Goal: Obtain resource: Download file/media

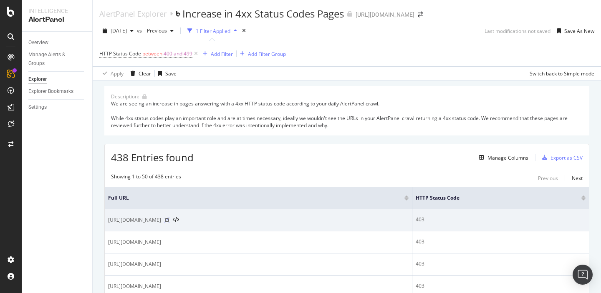
click at [169, 220] on icon at bounding box center [166, 220] width 5 height 5
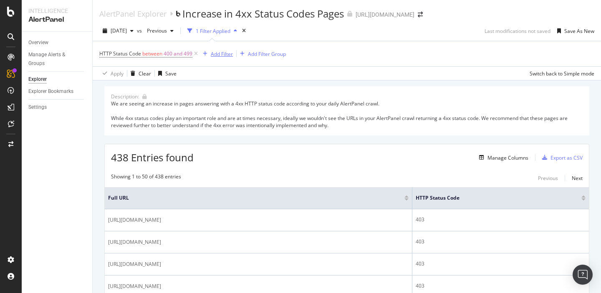
click at [227, 55] on div "Add Filter" at bounding box center [222, 54] width 22 height 7
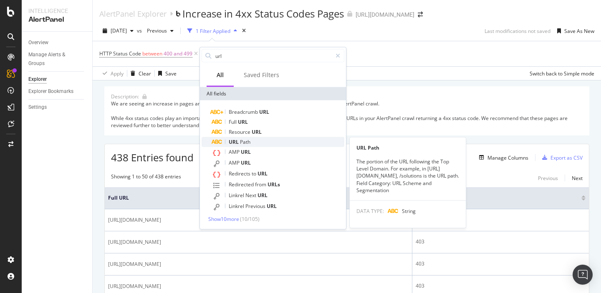
type input "url"
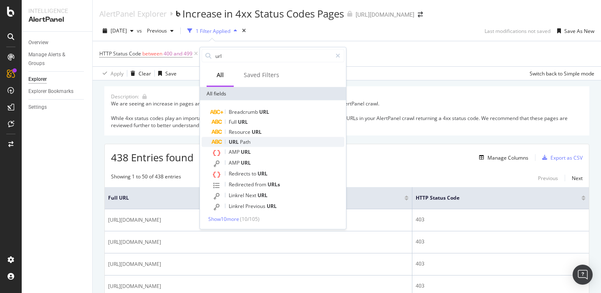
click at [240, 141] on span "Path" at bounding box center [245, 142] width 10 height 7
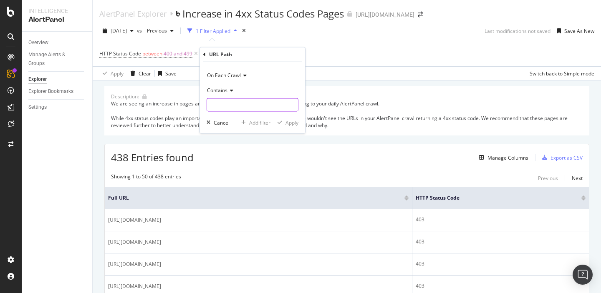
click at [223, 106] on input "text" at bounding box center [252, 105] width 91 height 13
click at [253, 105] on input "https://sproutsocoal.com" at bounding box center [246, 105] width 79 height 13
click at [273, 109] on input "https://sproutsocial.com" at bounding box center [246, 105] width 79 height 13
type input "[URL][DOMAIN_NAME]"
click at [283, 121] on div "button" at bounding box center [279, 122] width 11 height 5
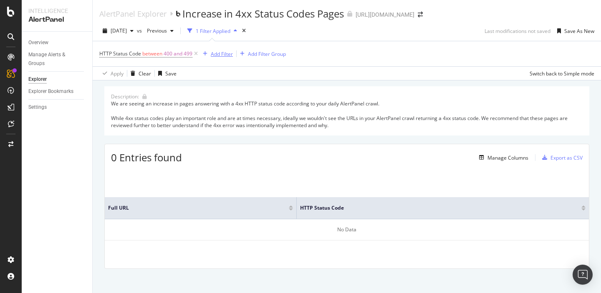
click at [217, 53] on div "Add Filter" at bounding box center [222, 54] width 22 height 7
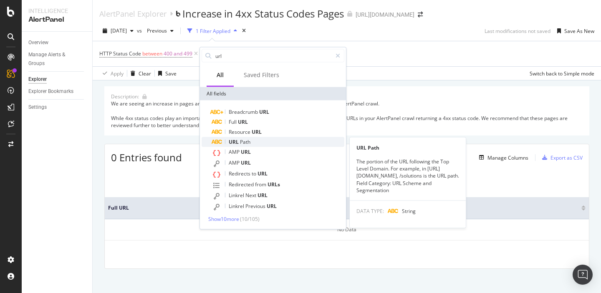
type input "url"
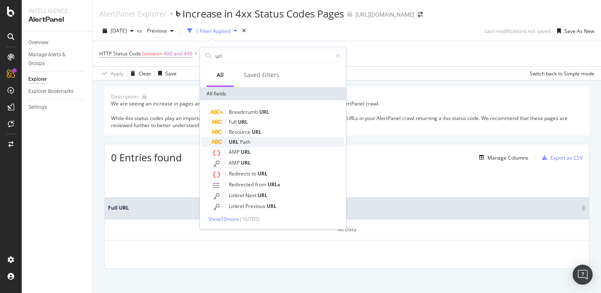
click at [237, 143] on span "URL" at bounding box center [234, 142] width 11 height 7
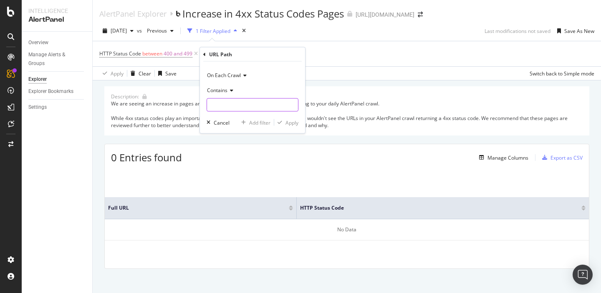
click at [225, 101] on input "text" at bounding box center [252, 105] width 91 height 13
paste input "[URL][DOMAIN_NAME]"
type input "[URL][DOMAIN_NAME]"
click at [291, 124] on div "Apply" at bounding box center [291, 122] width 13 height 7
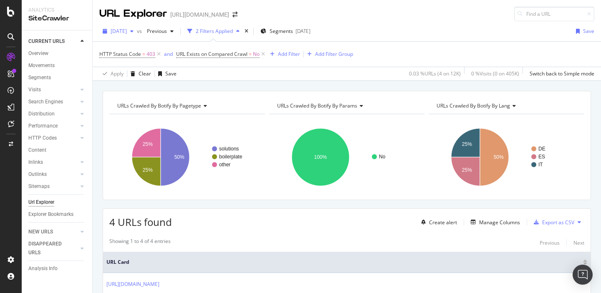
click at [127, 33] on span "2025 Jul. 17th" at bounding box center [119, 31] width 16 height 7
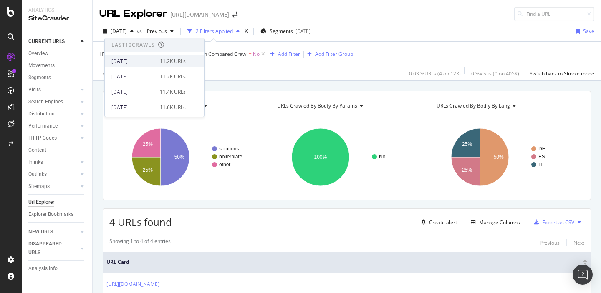
click at [139, 61] on div "2025 Aug. 8th" at bounding box center [132, 62] width 43 height 8
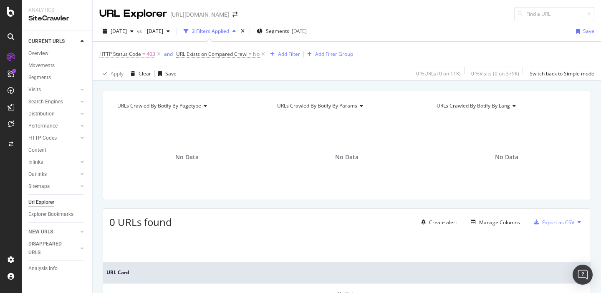
click at [145, 56] on span "HTTP Status Code = 403" at bounding box center [127, 55] width 56 height 8
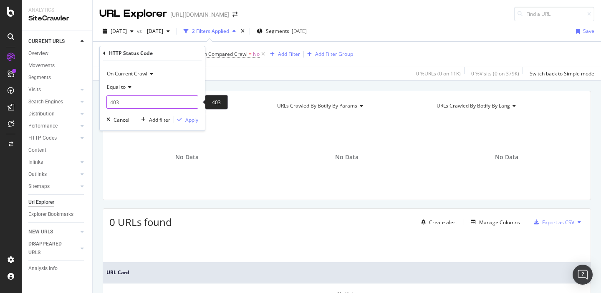
click at [125, 107] on input "403" at bounding box center [152, 102] width 92 height 13
type input "404"
click at [125, 115] on span "404" at bounding box center [143, 113] width 68 height 7
click at [184, 120] on div "button" at bounding box center [179, 119] width 11 height 5
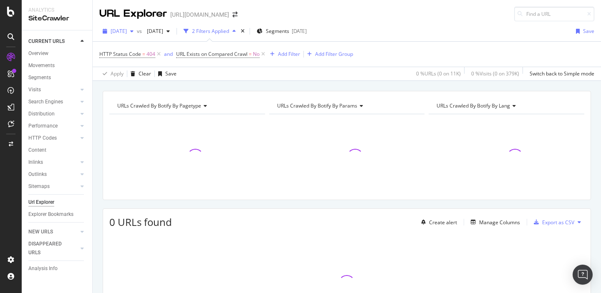
click at [126, 34] on span "2025 Aug. 8th" at bounding box center [119, 31] width 16 height 7
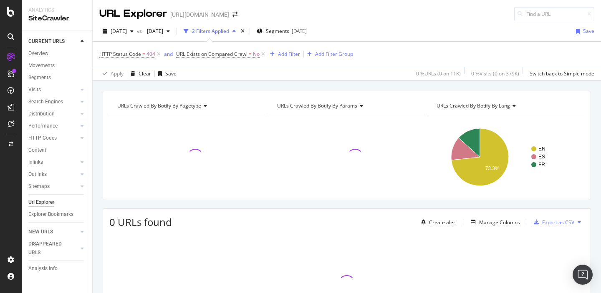
click at [389, 20] on div "URL Explorer https://sproutsocial.com/" at bounding box center [347, 10] width 508 height 21
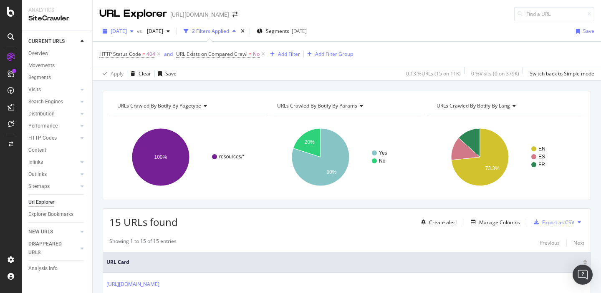
click at [127, 29] on span "2025 Aug. 8th" at bounding box center [119, 31] width 16 height 7
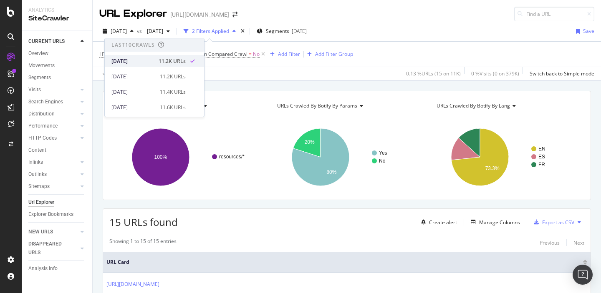
click at [139, 61] on div "2025 Aug. 8th" at bounding box center [132, 62] width 42 height 8
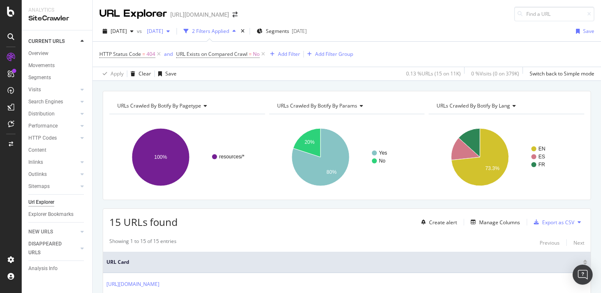
click at [163, 33] on span "2025 Jul. 16th" at bounding box center [154, 31] width 20 height 7
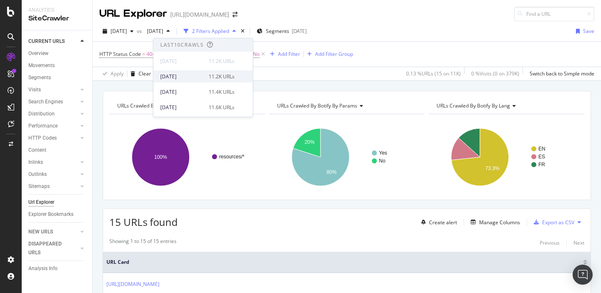
click at [188, 78] on div "2025 Aug. 6th" at bounding box center [181, 77] width 43 height 8
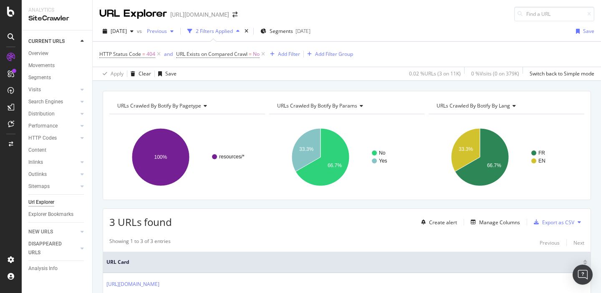
click at [167, 30] on span "Previous" at bounding box center [155, 31] width 23 height 7
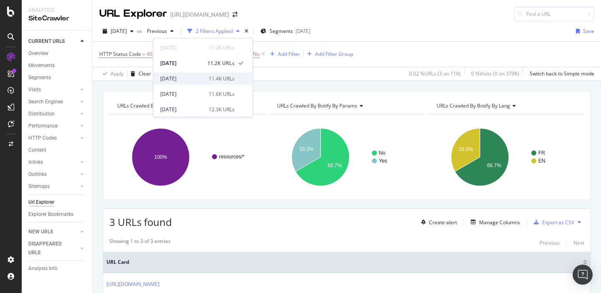
scroll to position [25, 0]
click at [188, 83] on div "2025 Jul. 30th" at bounding box center [181, 83] width 43 height 8
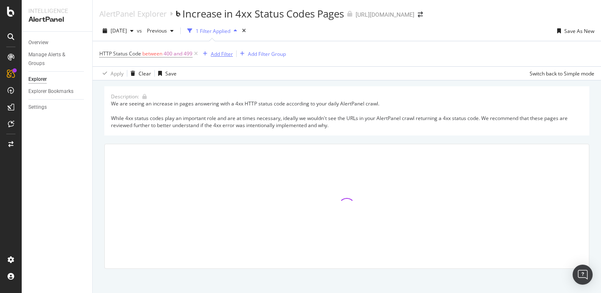
click at [217, 52] on div "Add Filter" at bounding box center [222, 54] width 22 height 7
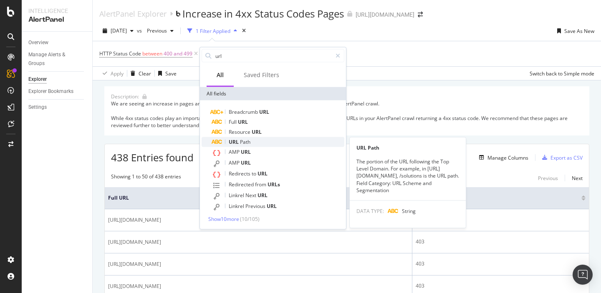
type input "url"
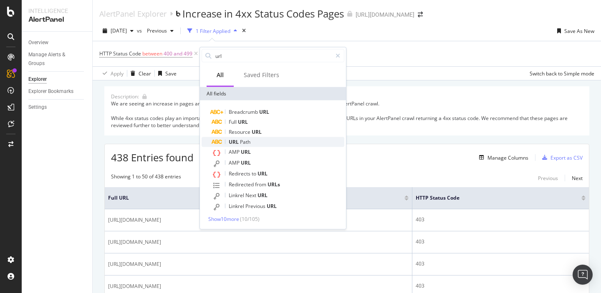
click at [234, 144] on span "URL" at bounding box center [234, 142] width 11 height 7
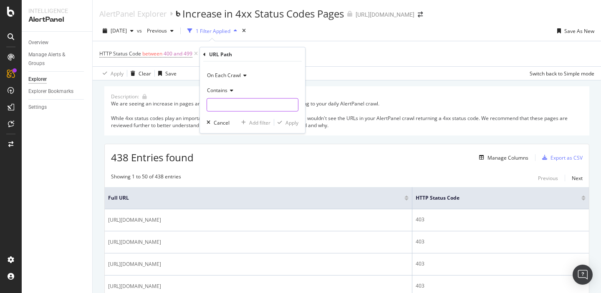
click at [229, 102] on input "text" at bounding box center [252, 105] width 91 height 13
paste input "[URL][DOMAIN_NAME]"
type input "[URL][DOMAIN_NAME]"
click at [286, 119] on div "Apply" at bounding box center [291, 122] width 13 height 7
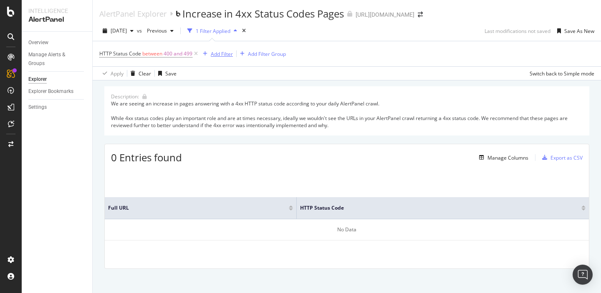
click at [219, 57] on div "Add Filter" at bounding box center [222, 54] width 22 height 7
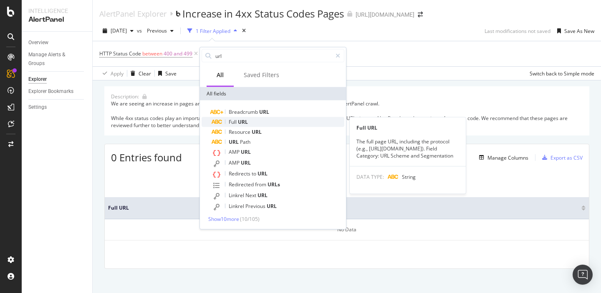
type input "url"
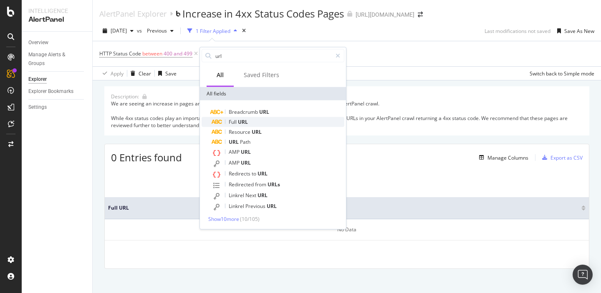
click at [242, 124] on span "URL" at bounding box center [243, 122] width 10 height 7
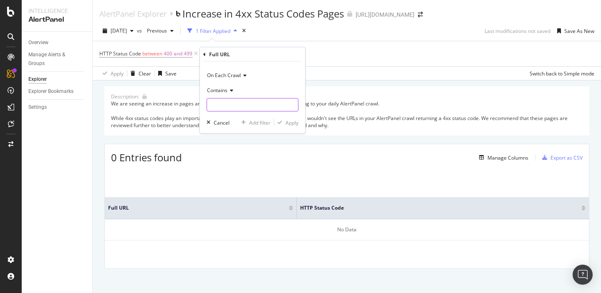
click at [222, 108] on input "text" at bounding box center [252, 105] width 91 height 13
paste input "[URL][DOMAIN_NAME]"
type input "[URL][DOMAIN_NAME]"
click at [288, 124] on div "Apply" at bounding box center [291, 122] width 13 height 7
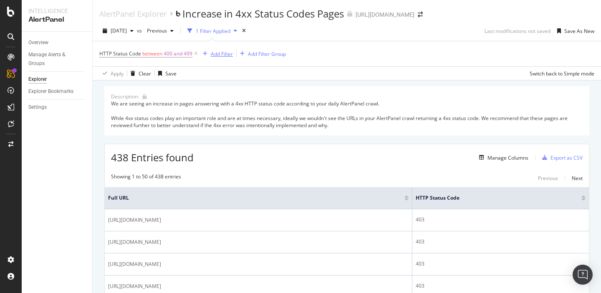
click at [212, 51] on div "Add Filter" at bounding box center [222, 54] width 22 height 7
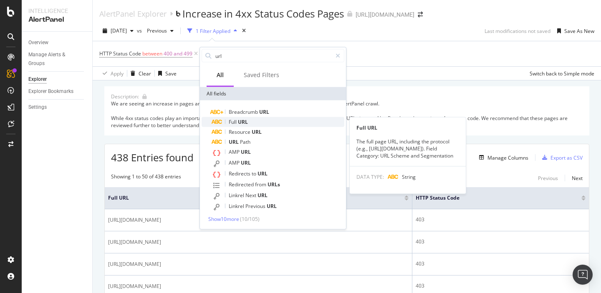
type input "url"
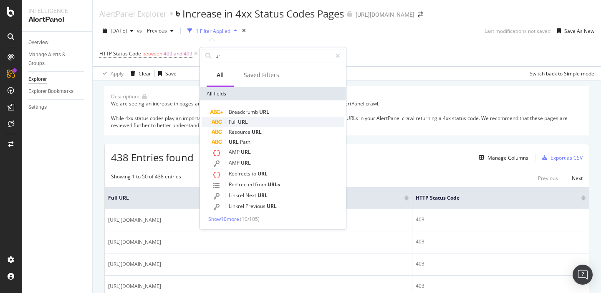
click at [240, 122] on span "URL" at bounding box center [243, 122] width 10 height 7
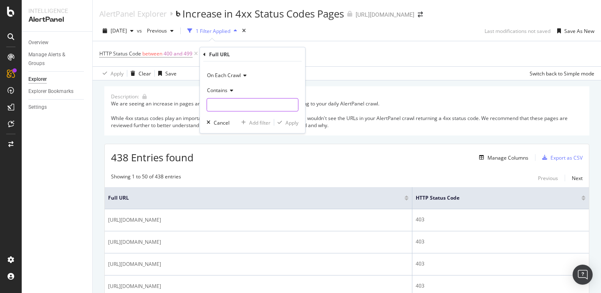
click at [226, 106] on input "text" at bounding box center [252, 105] width 91 height 13
paste input "[URL][DOMAIN_NAME]"
type input "[URL][DOMAIN_NAME]"
click at [289, 124] on div "Apply" at bounding box center [291, 122] width 13 height 7
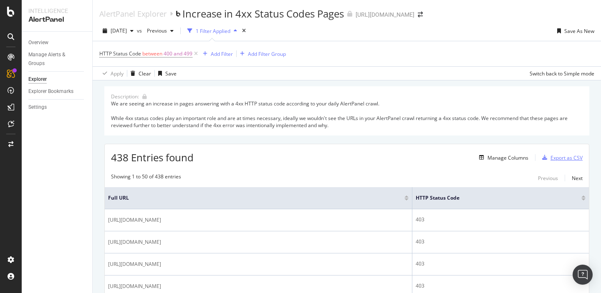
click at [551, 154] on div "Export as CSV" at bounding box center [561, 158] width 44 height 13
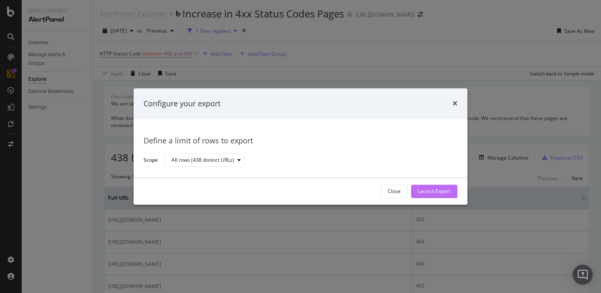
click at [427, 189] on div "Launch Export" at bounding box center [434, 191] width 33 height 7
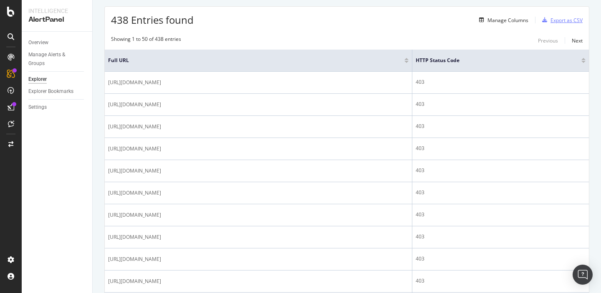
scroll to position [272, 0]
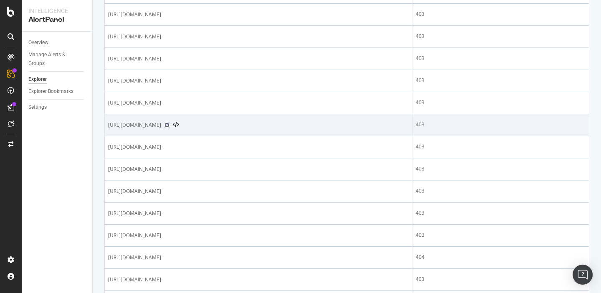
click at [169, 125] on icon at bounding box center [166, 125] width 5 height 5
